Goal: Task Accomplishment & Management: Manage account settings

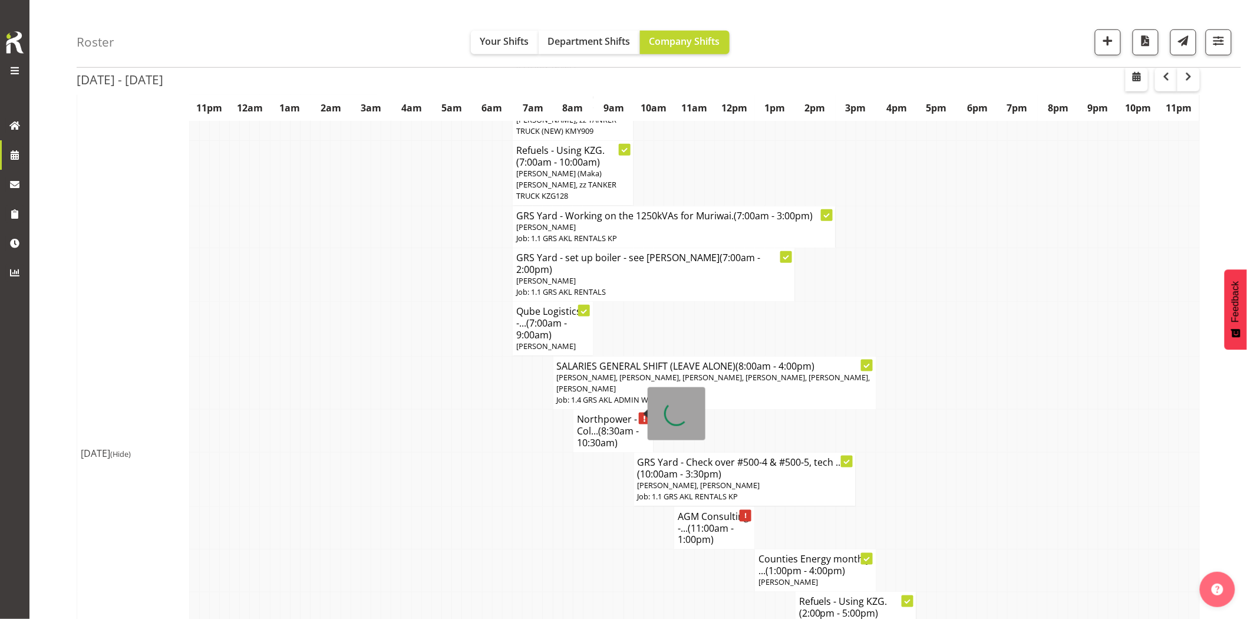
scroll to position [392, 0]
click at [537, 506] on td at bounding box center [538, 527] width 10 height 43
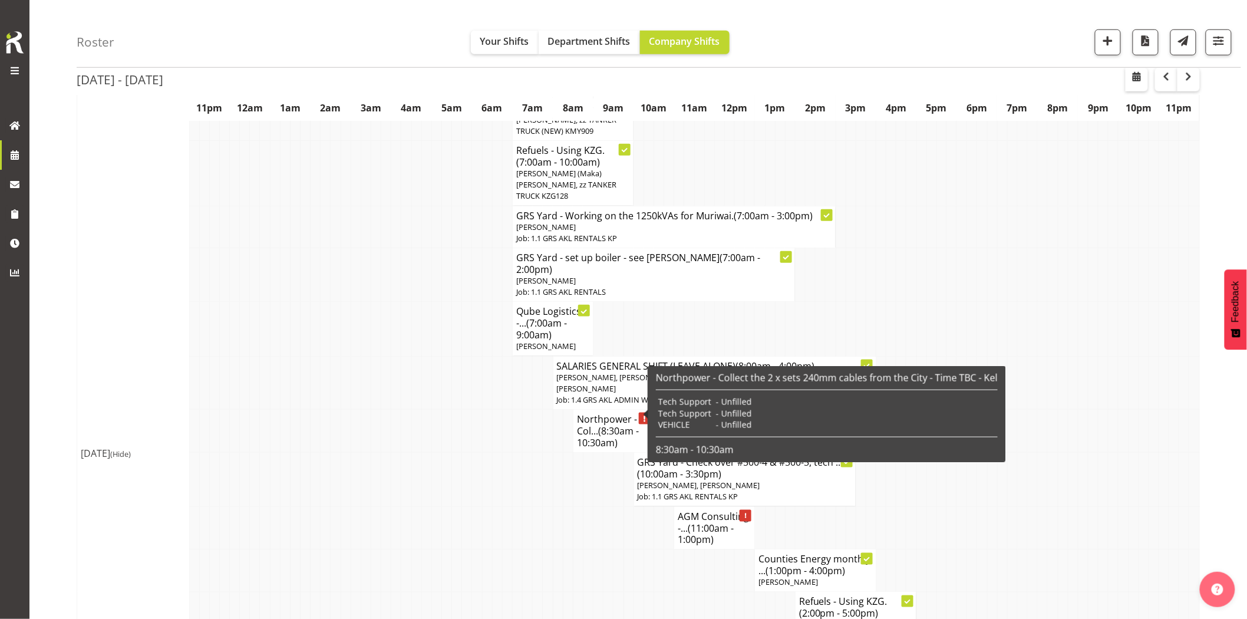
click at [591, 413] on h4 "Northpower - Col... (8:30am - 10:30am)" at bounding box center [613, 430] width 73 height 35
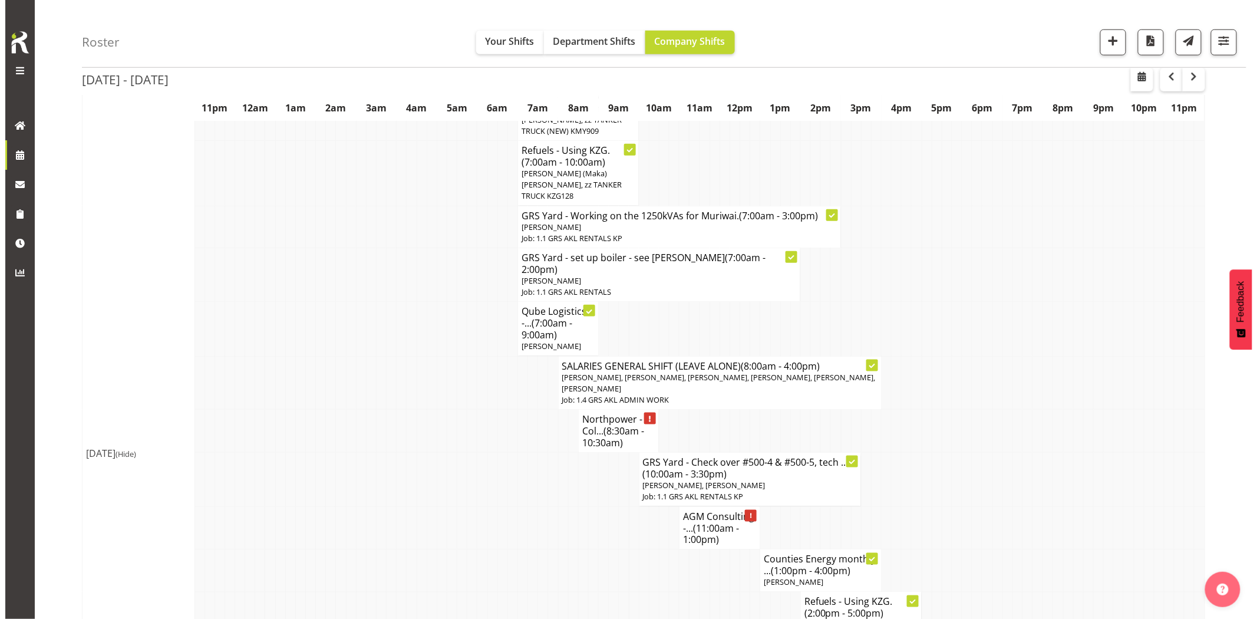
scroll to position [386, 0]
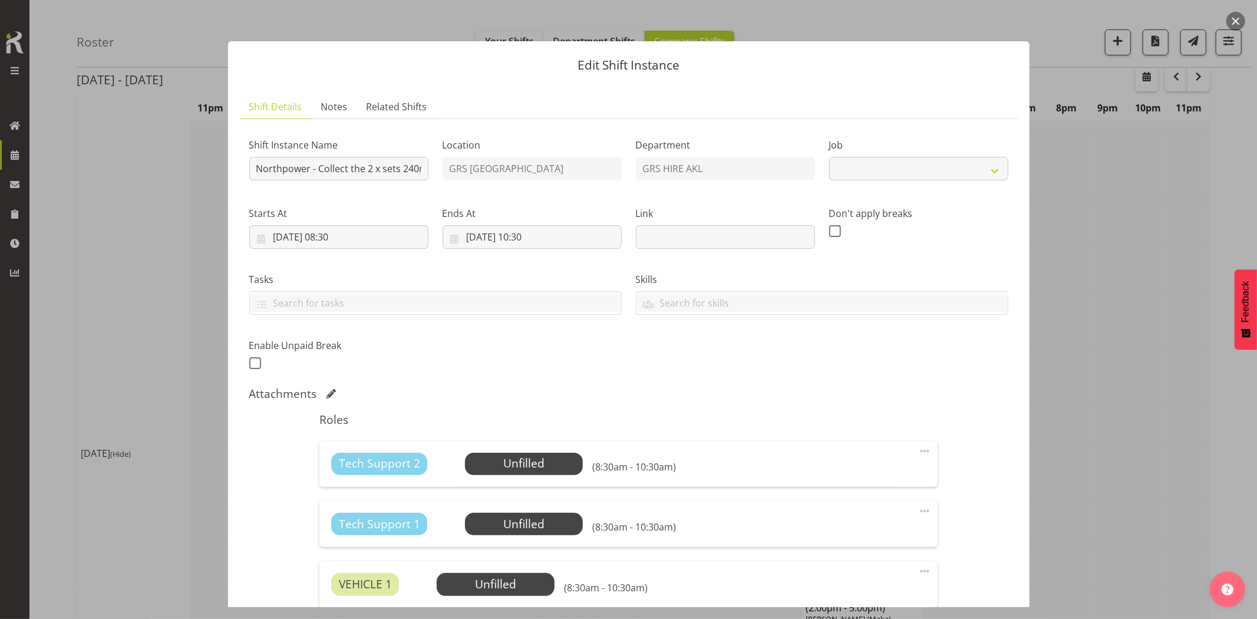
select select "7504"
drag, startPoint x: 346, startPoint y: 172, endPoint x: 628, endPoint y: 196, distance: 283.2
click at [628, 196] on div "Shift Instance Name Northpower - Collect the 2 x sets 240mm cables from the Cit…" at bounding box center [628, 250] width 773 height 258
click at [1235, 25] on button "button" at bounding box center [1235, 21] width 19 height 19
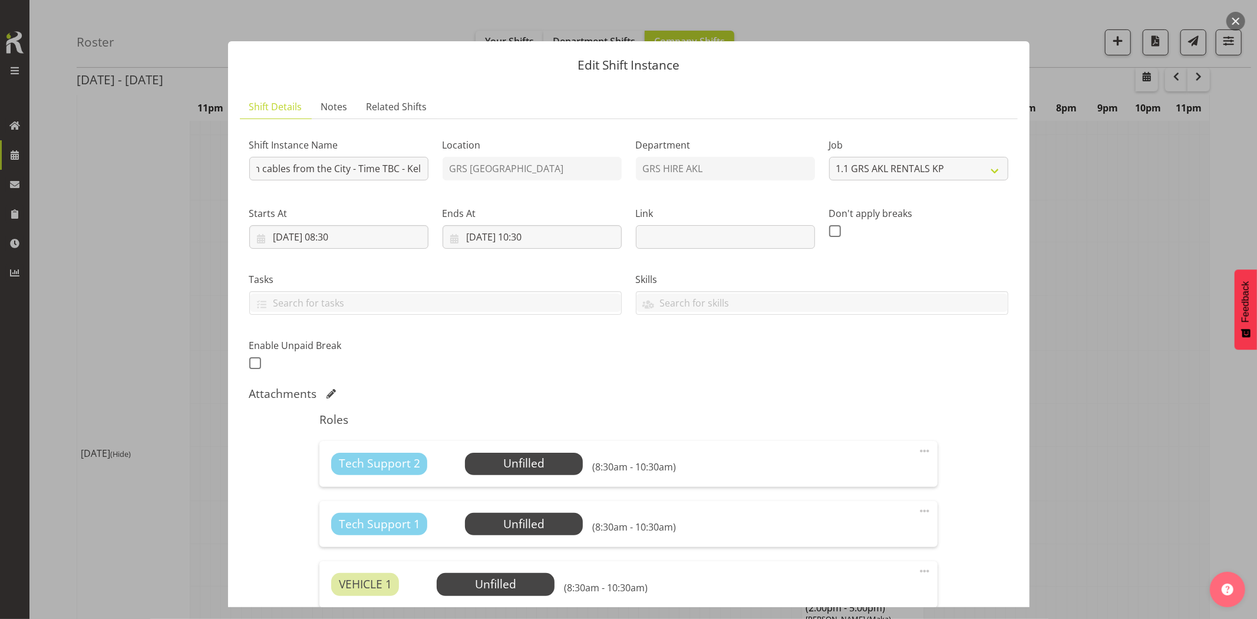
scroll to position [0, 0]
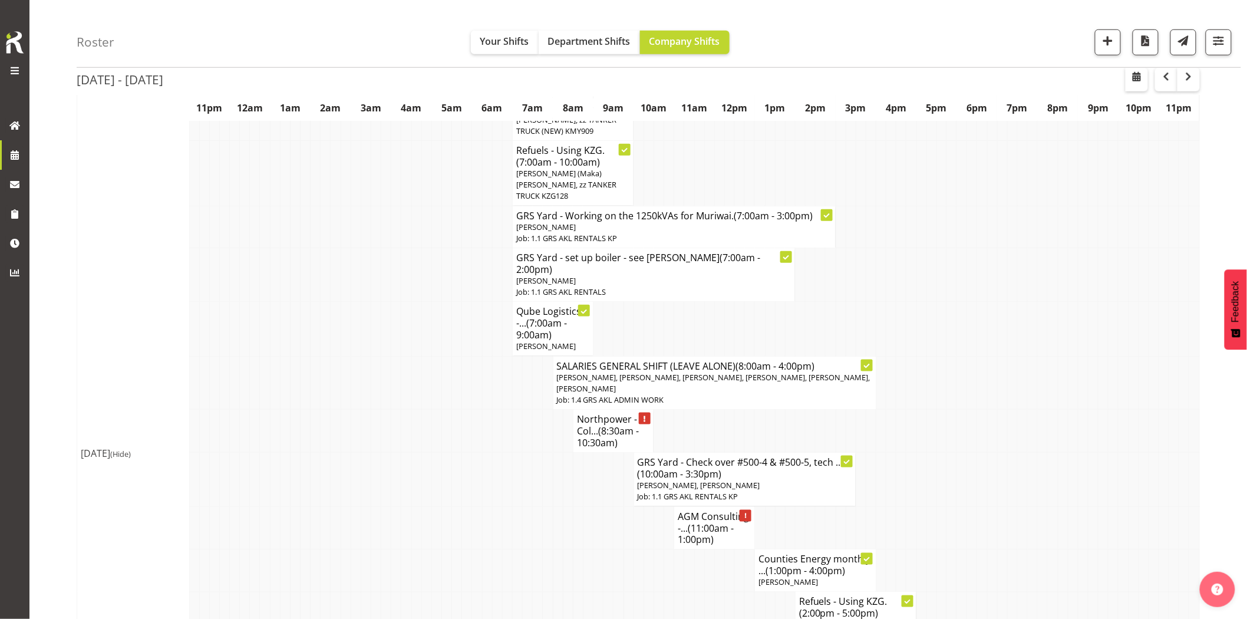
click at [1149, 356] on td at bounding box center [1153, 383] width 10 height 54
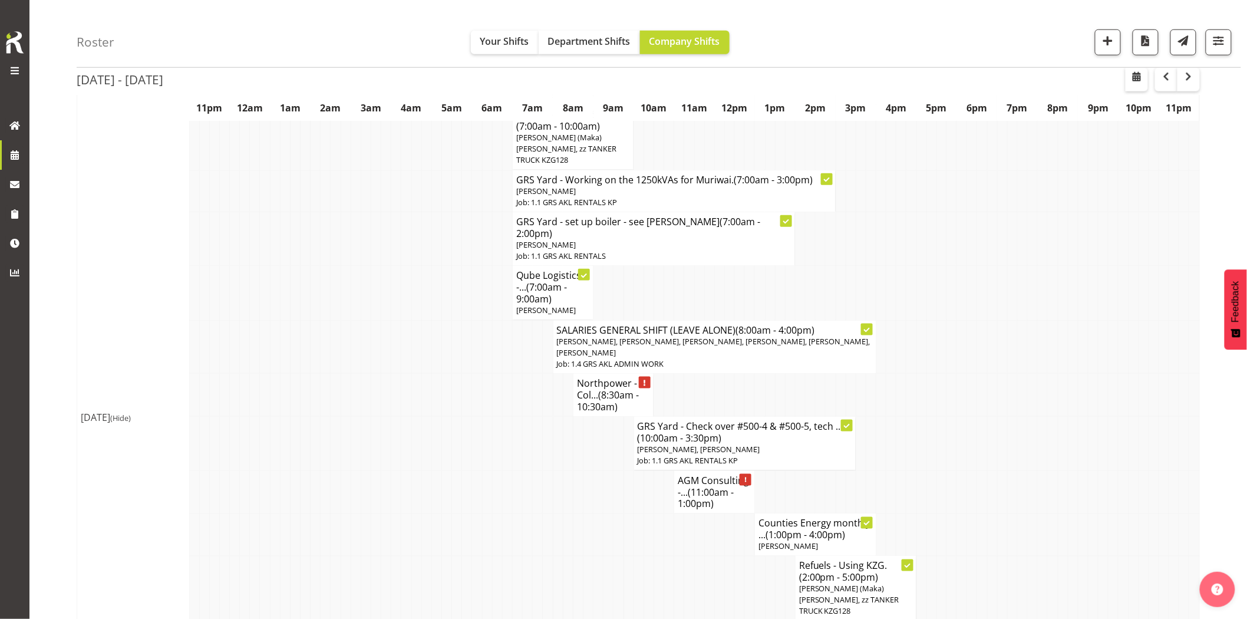
scroll to position [458, 0]
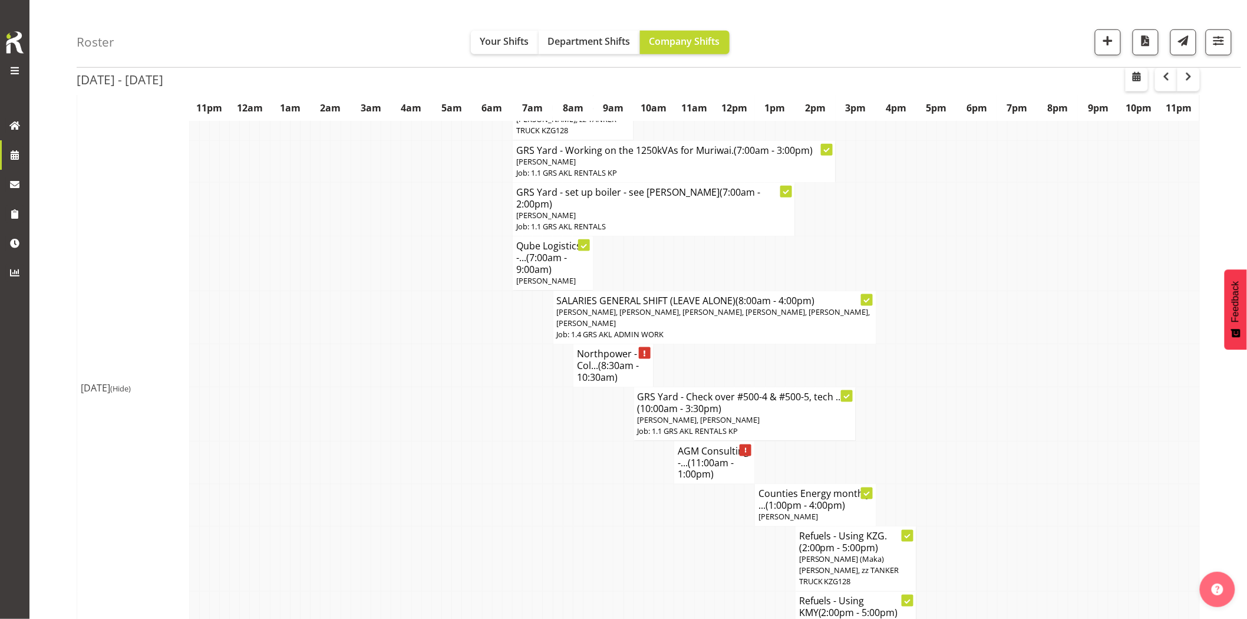
click at [481, 443] on td at bounding box center [477, 462] width 10 height 43
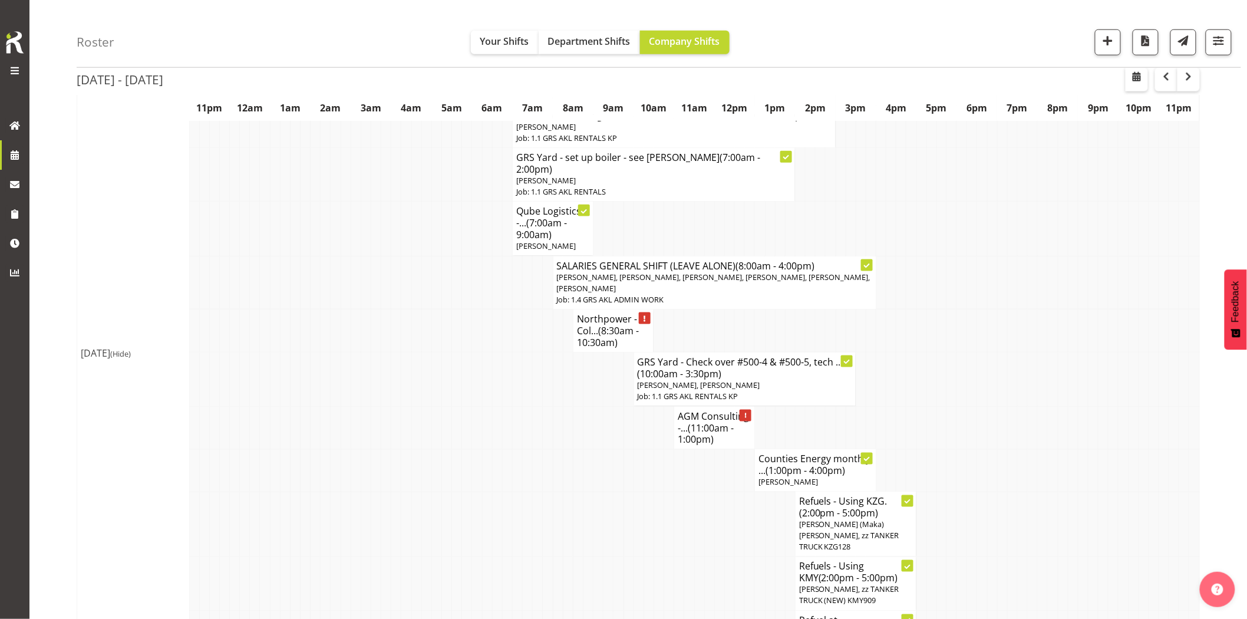
scroll to position [482, 0]
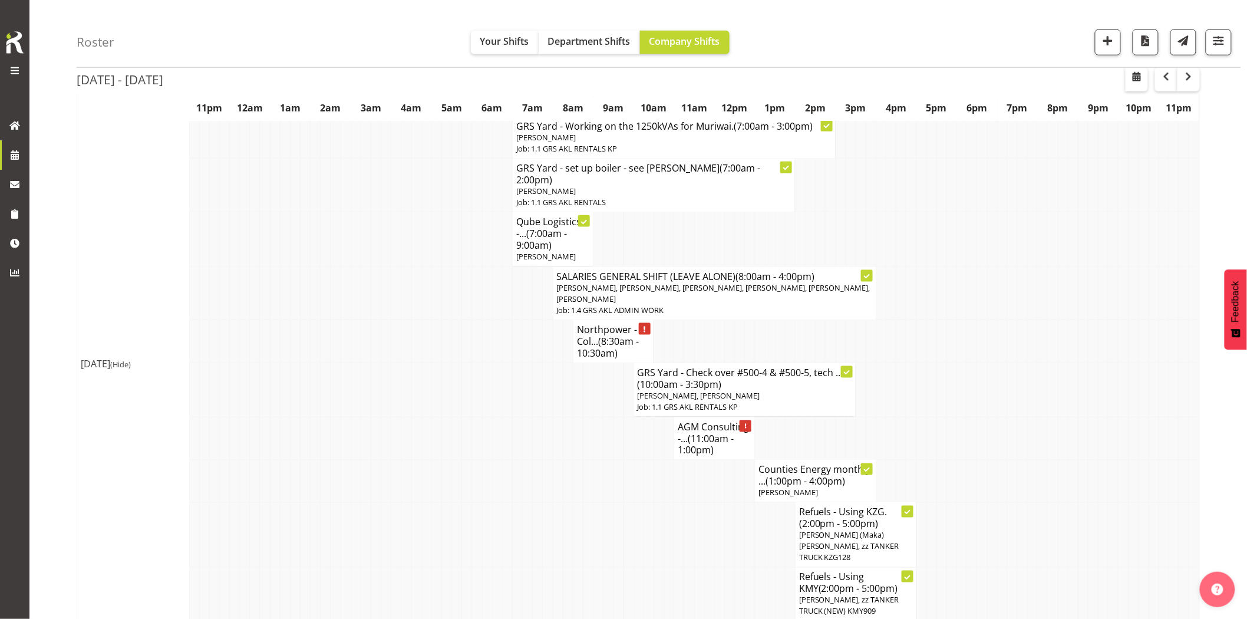
click at [418, 459] on td at bounding box center [416, 480] width 10 height 42
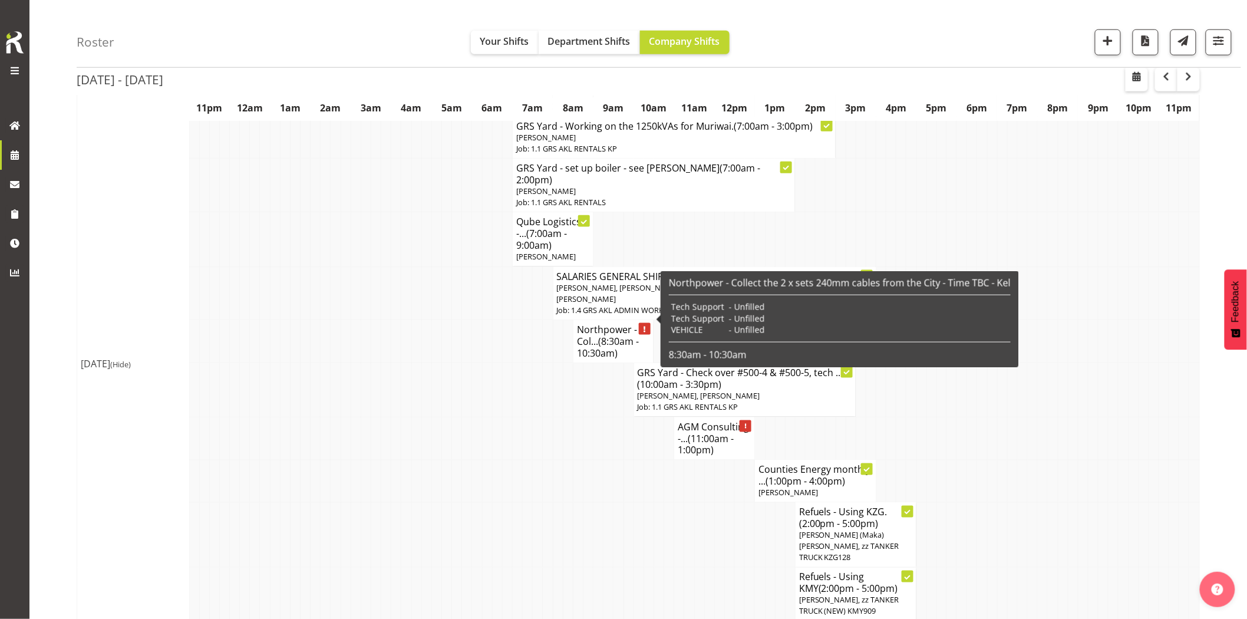
click at [577, 323] on h4 "Northpower - Col... (8:30am - 10:30am)" at bounding box center [613, 340] width 73 height 35
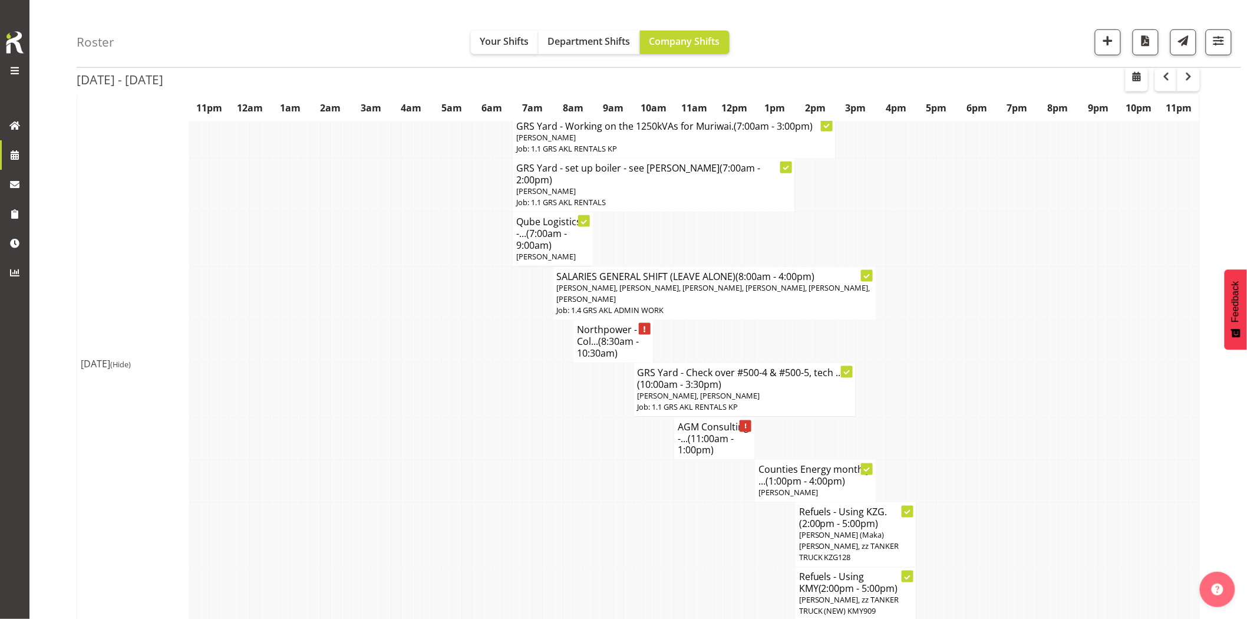
select select
select select "7"
select select "2025"
select select "8"
select select "30"
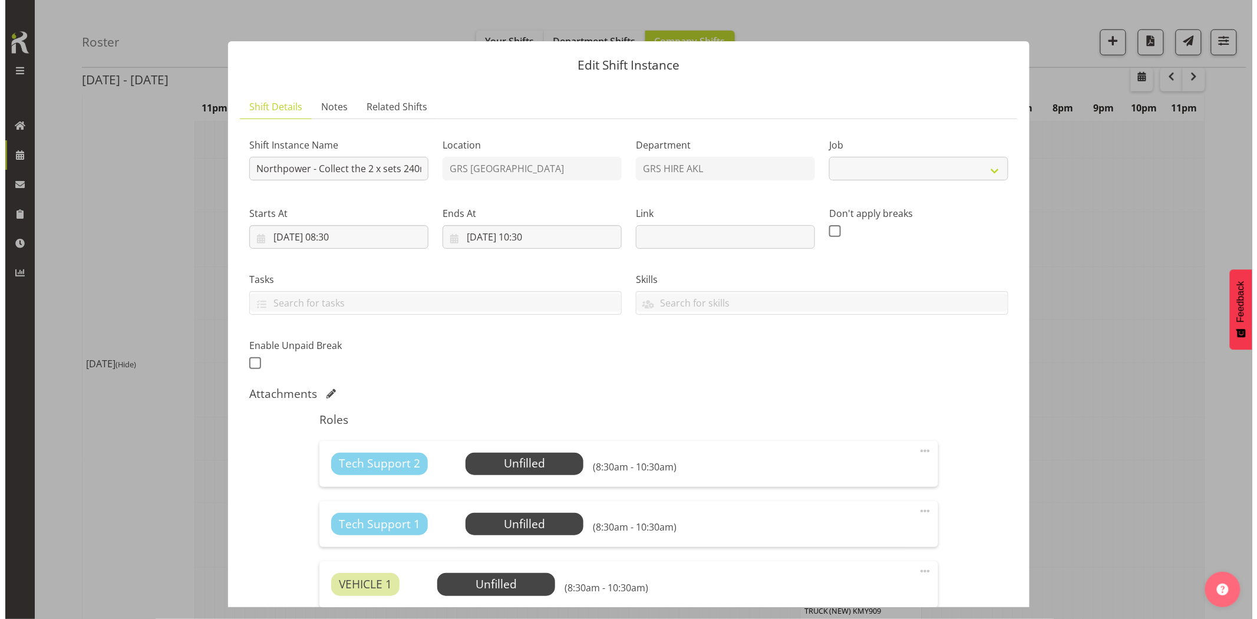
scroll to position [476, 0]
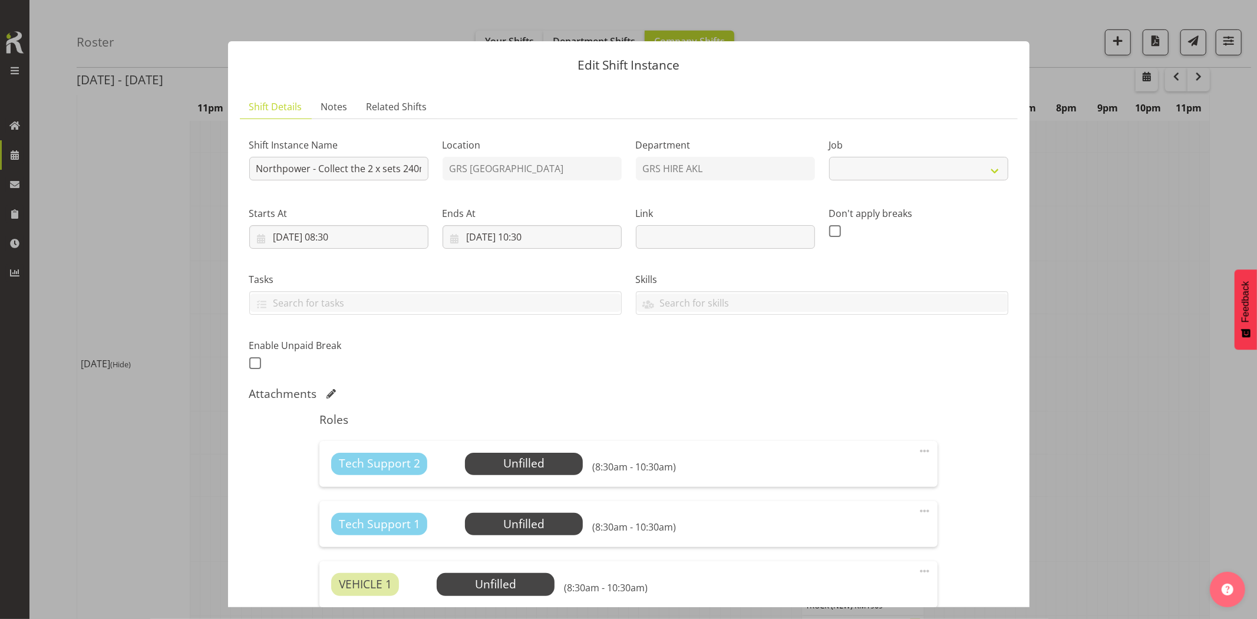
select select "7504"
click at [343, 232] on input "[DATE] 08:30" at bounding box center [338, 237] width 179 height 24
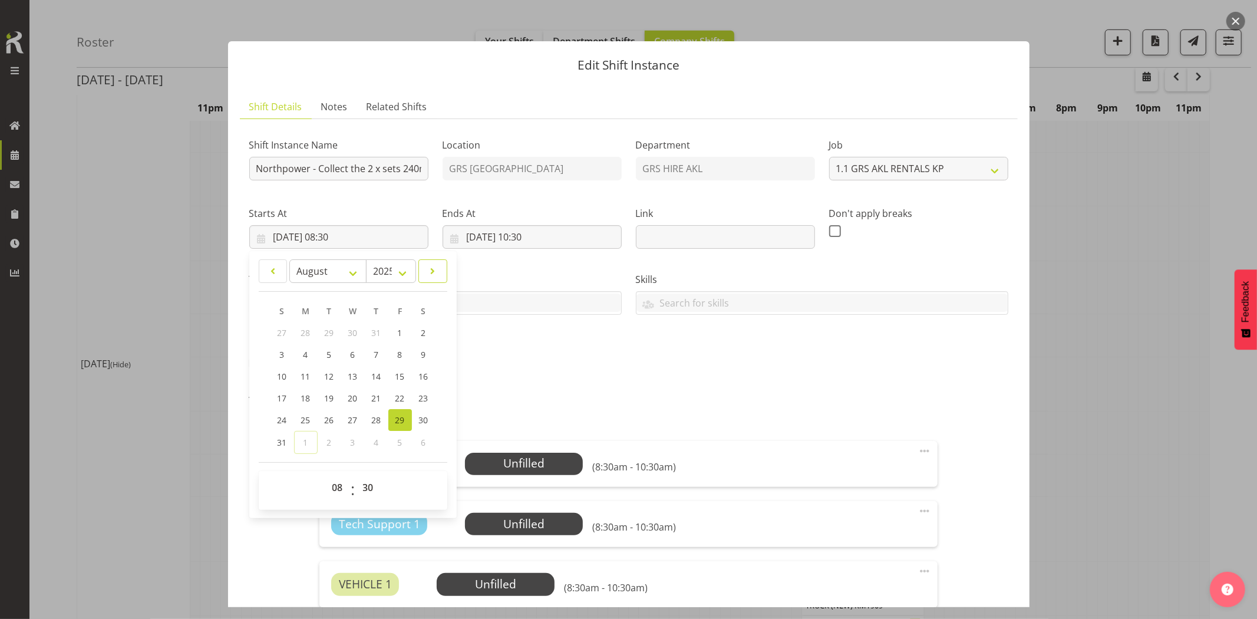
click at [431, 269] on span at bounding box center [433, 271] width 14 height 14
select select "8"
click at [303, 333] on span "1" at bounding box center [305, 333] width 5 height 11
type input "[DATE] 08:30"
click at [554, 239] on input "[DATE] 10:30" at bounding box center [531, 237] width 179 height 24
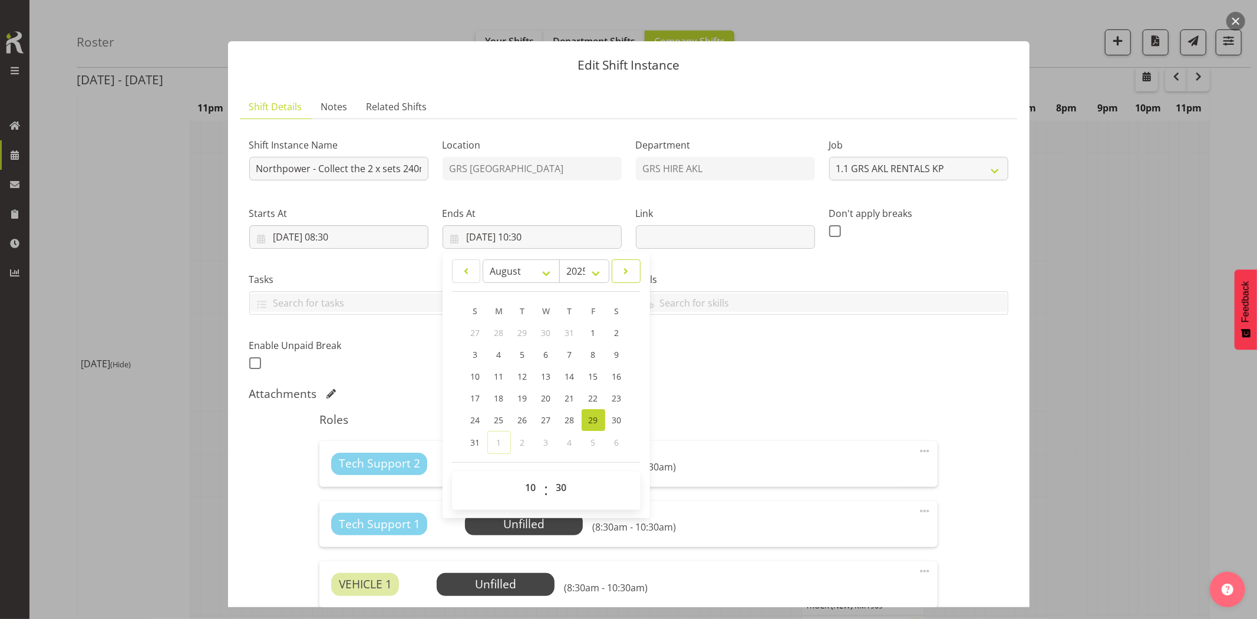
click at [630, 275] on link at bounding box center [625, 271] width 29 height 24
select select "8"
click at [497, 330] on span "1" at bounding box center [499, 333] width 5 height 11
type input "[DATE] 10:30"
click at [779, 381] on div "Shift Instance Name Northpower - Collect the 2 x sets 240mm cables from the Cit…" at bounding box center [628, 401] width 759 height 547
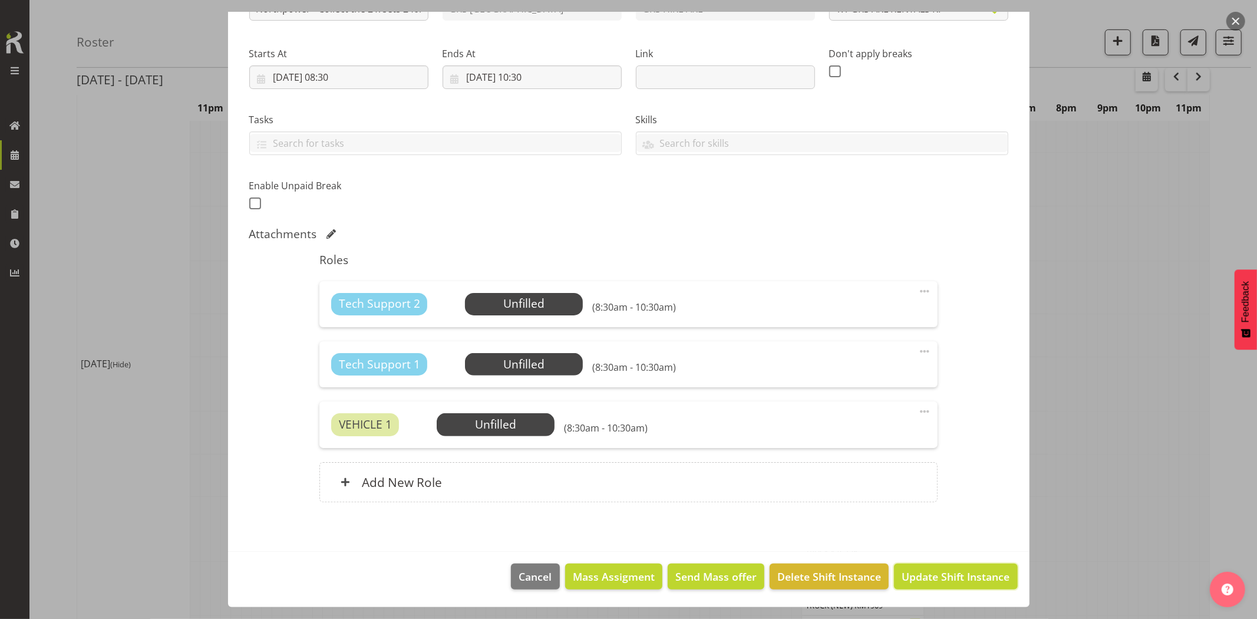
click at [929, 576] on span "Update Shift Instance" at bounding box center [955, 575] width 108 height 15
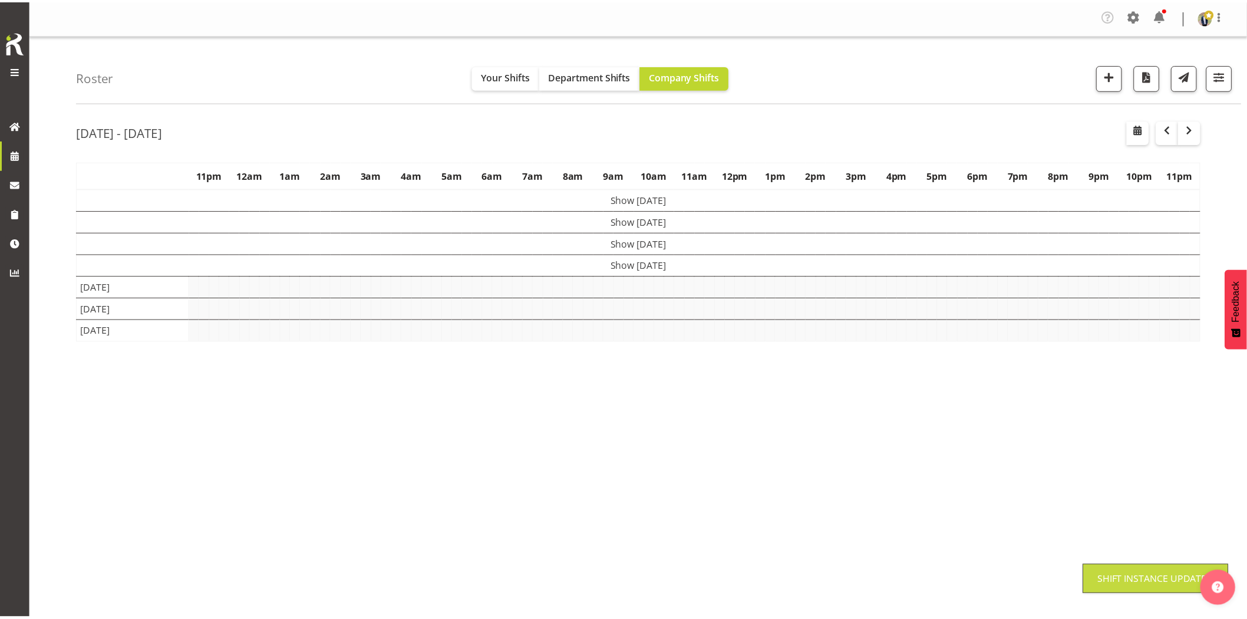
scroll to position [0, 0]
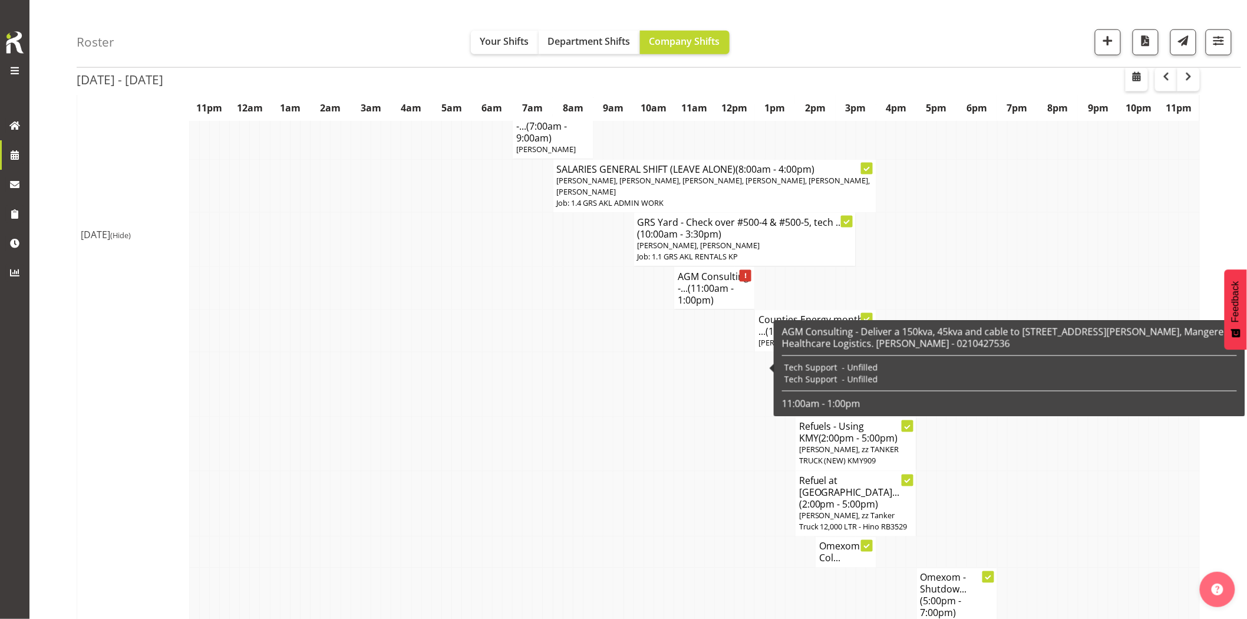
scroll to position [981, 0]
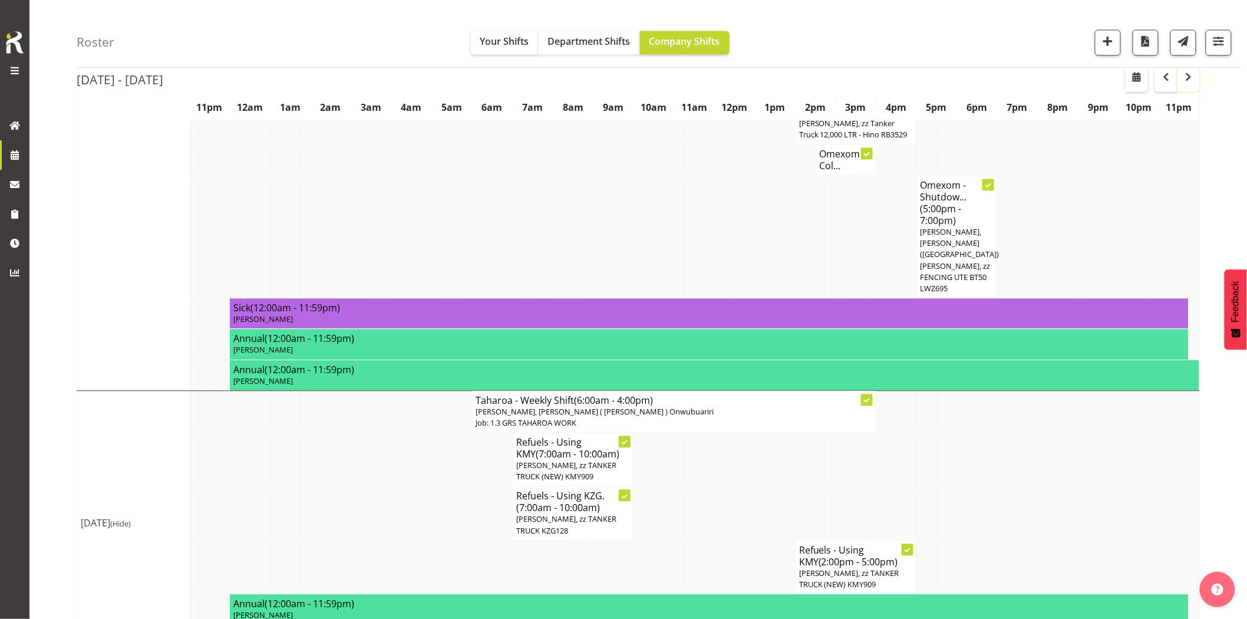
click at [1190, 79] on span "button" at bounding box center [1188, 77] width 14 height 14
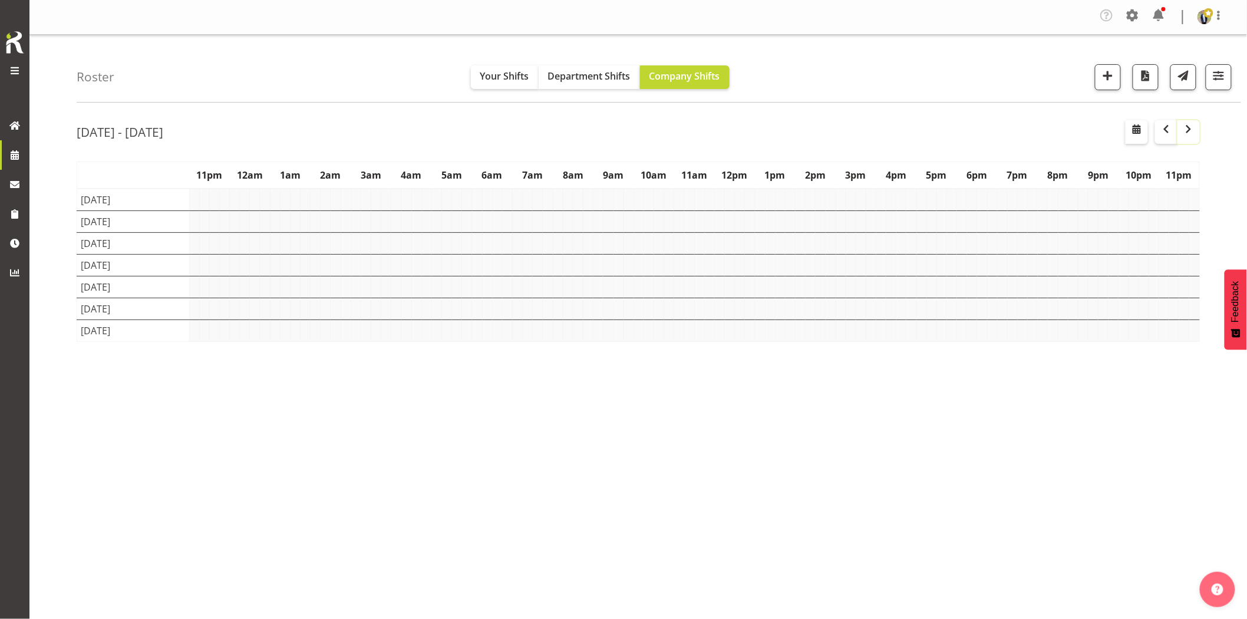
scroll to position [0, 0]
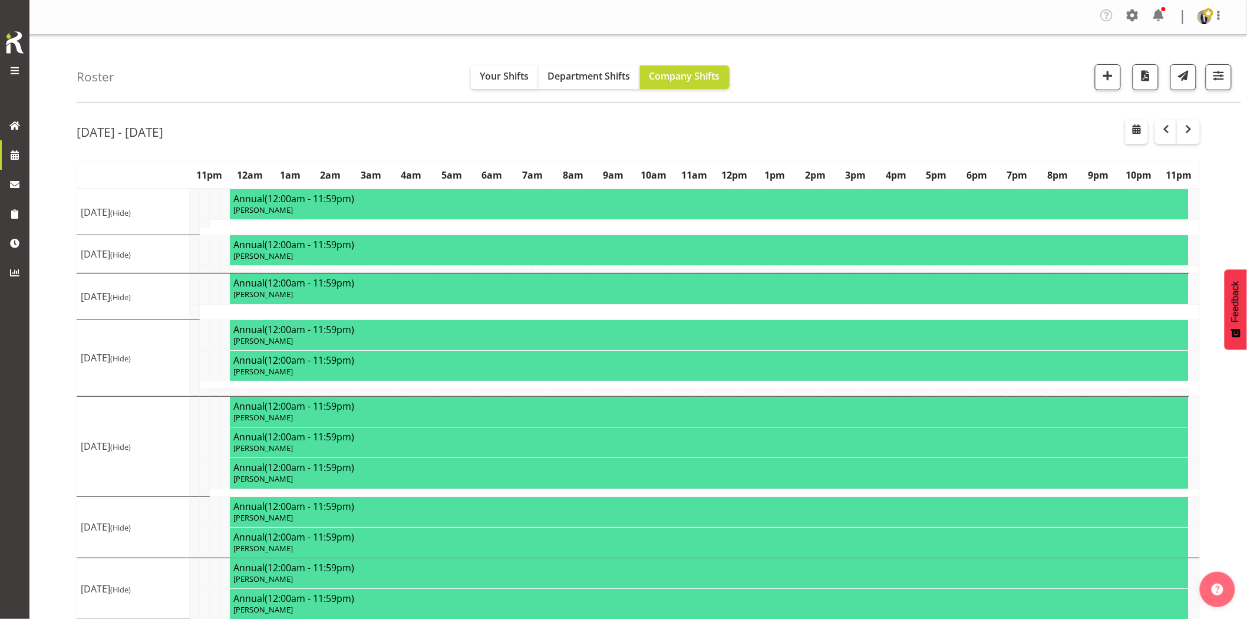
click at [432, 128] on div "[DATE] - [DATE]" at bounding box center [638, 133] width 1123 height 27
click at [346, 119] on div "[DATE] - [DATE] [DATE] - [DATE] [DATE] Day Week Fortnight Month calendar Month …" at bounding box center [662, 369] width 1170 height 517
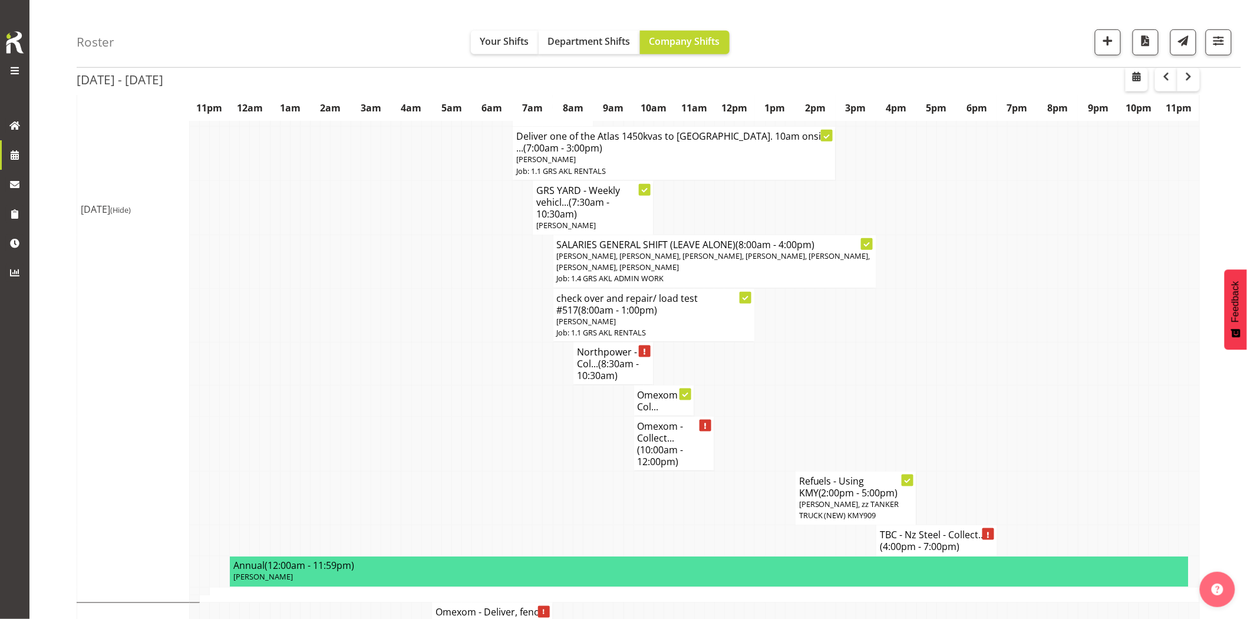
scroll to position [458, 0]
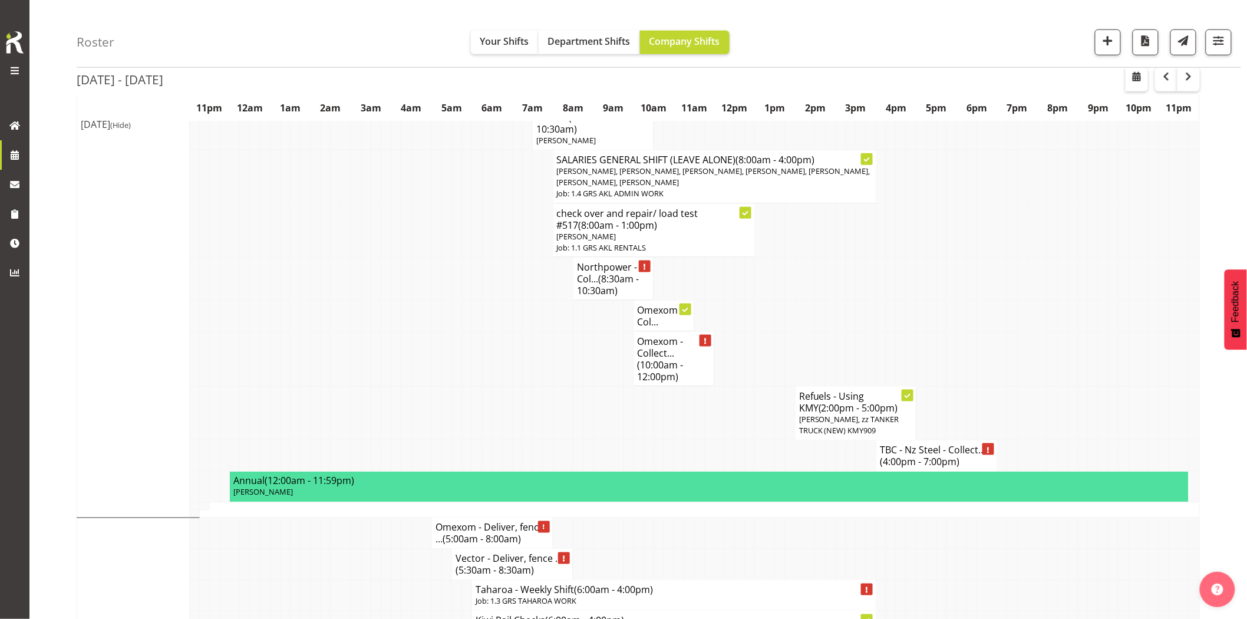
click at [1088, 331] on td at bounding box center [1093, 315] width 10 height 31
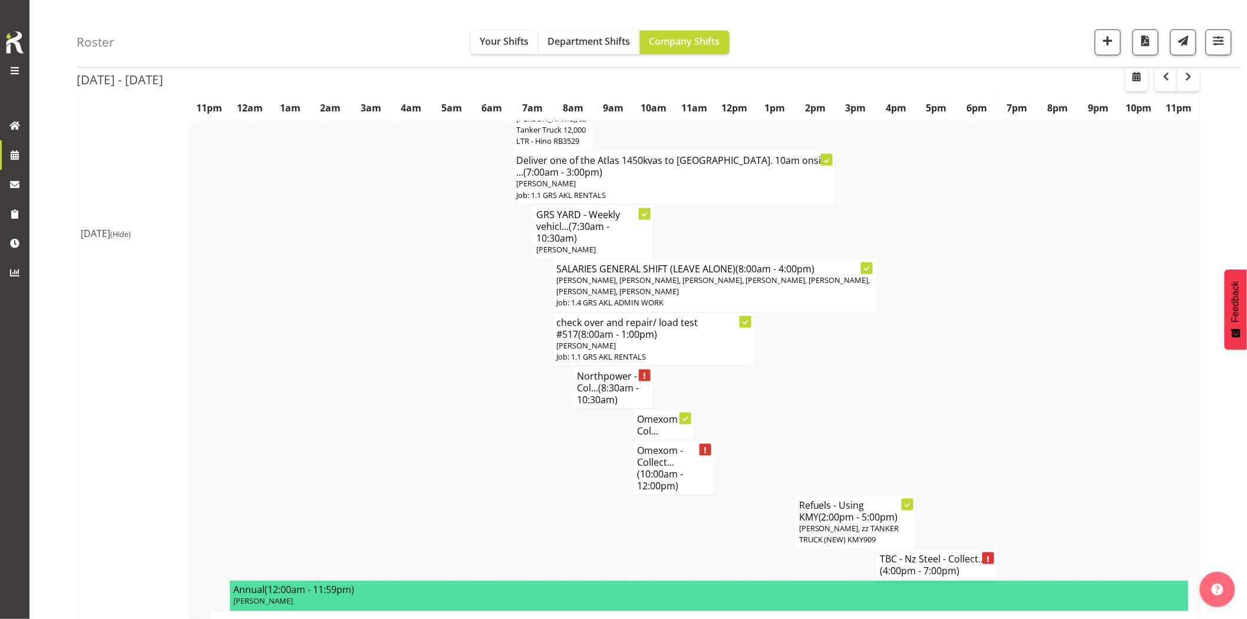
scroll to position [262, 0]
